Goal: Task Accomplishment & Management: Use online tool/utility

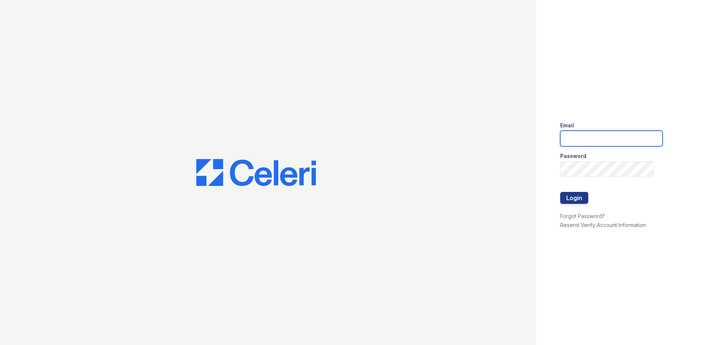
click at [588, 139] on input "email" at bounding box center [611, 139] width 102 height 16
click at [591, 140] on input "[EMAIL_ADDRESS][DOMAIN_NAME]" at bounding box center [611, 139] width 102 height 16
type input "[EMAIL_ADDRESS][DOMAIN_NAME]"
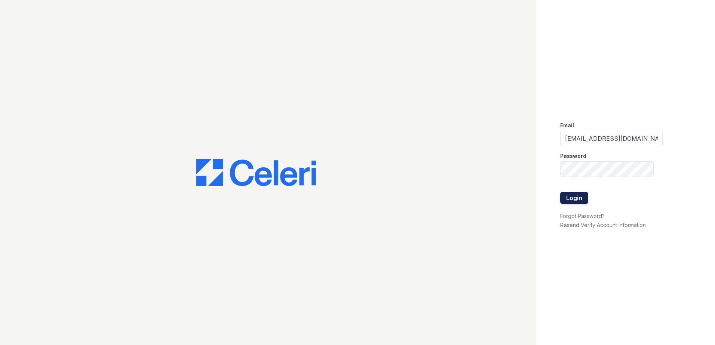
click at [581, 193] on button "Login" at bounding box center [574, 198] width 28 height 12
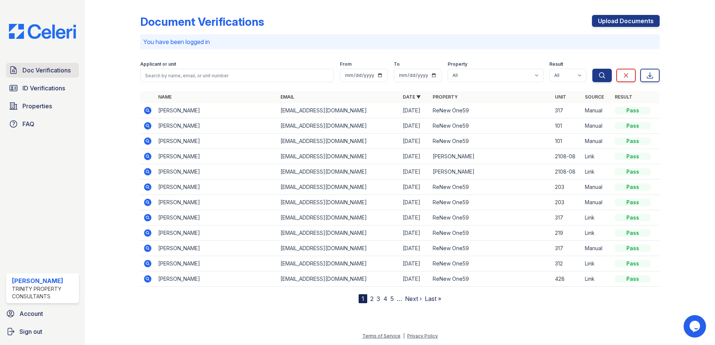
click at [52, 73] on span "Doc Verifications" at bounding box center [46, 70] width 48 height 9
